Goal: Task Accomplishment & Management: Manage account settings

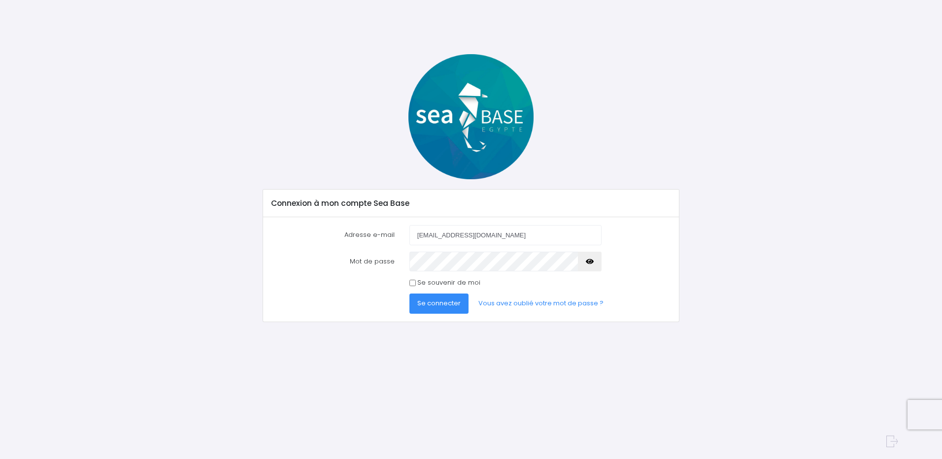
drag, startPoint x: 512, startPoint y: 237, endPoint x: 370, endPoint y: 245, distance: 141.6
click at [370, 245] on form "Adresse e-mail [EMAIL_ADDRESS][DOMAIN_NAME] Mot de passe Se connecter" at bounding box center [470, 269] width 399 height 89
type input "[EMAIL_ADDRESS][DOMAIN_NAME]"
click at [441, 304] on span "Se connecter" at bounding box center [438, 302] width 43 height 9
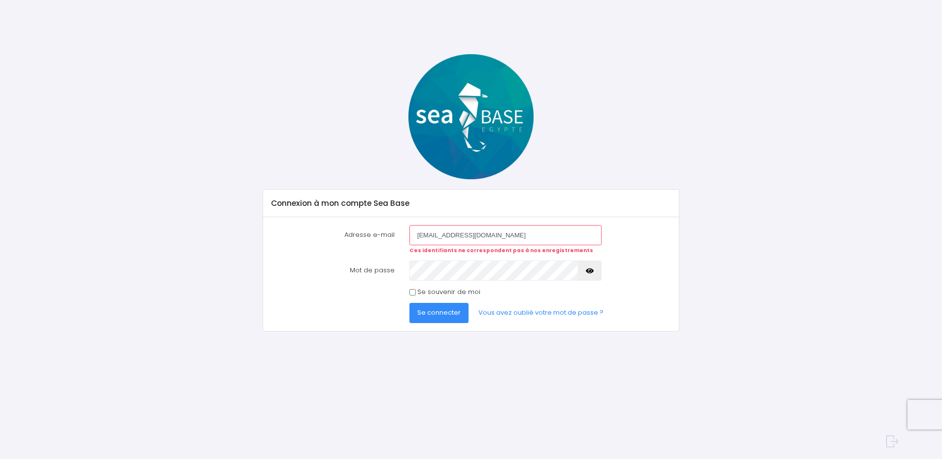
click at [443, 314] on span "Se connecter" at bounding box center [438, 312] width 43 height 9
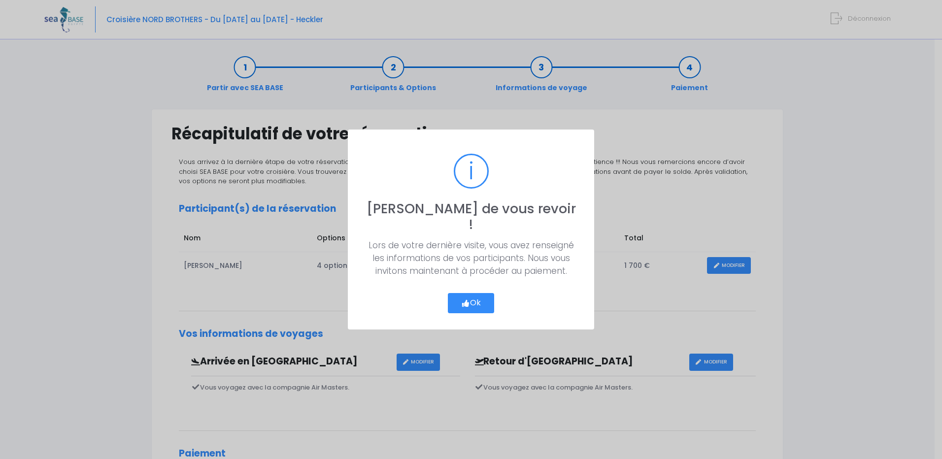
click at [472, 297] on button "Ok" at bounding box center [471, 303] width 46 height 21
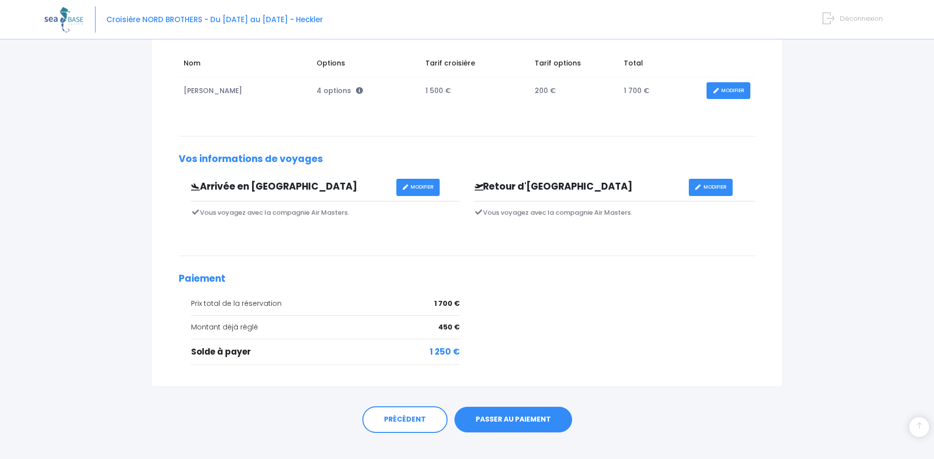
scroll to position [188, 0]
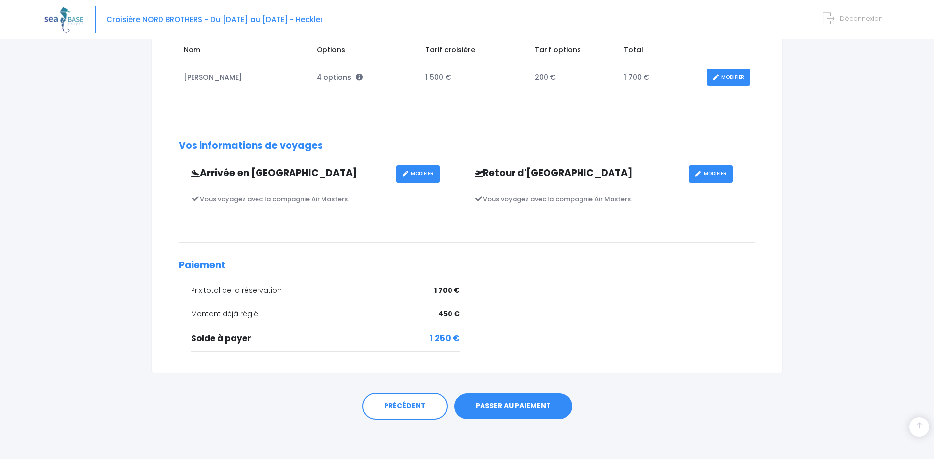
click at [846, 17] on span "Déconnexion" at bounding box center [861, 18] width 43 height 9
